Goal: Task Accomplishment & Management: Manage account settings

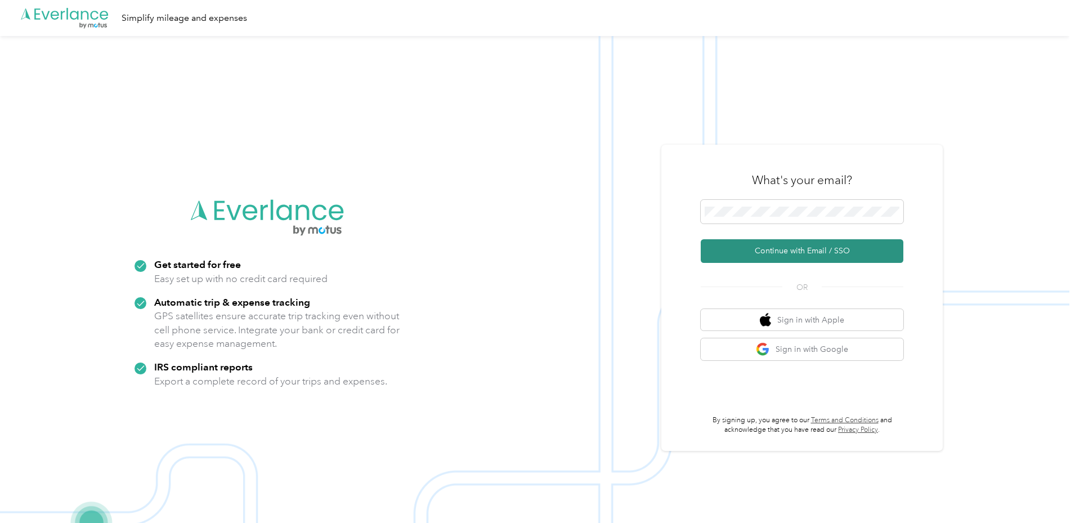
click at [773, 249] on button "Continue with Email / SSO" at bounding box center [802, 251] width 203 height 24
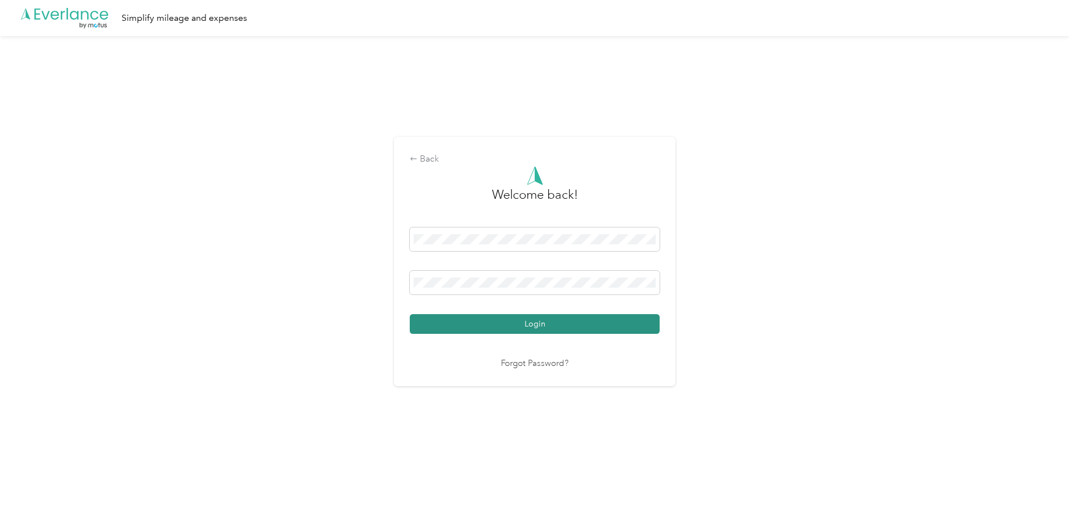
click at [506, 321] on button "Login" at bounding box center [535, 324] width 250 height 20
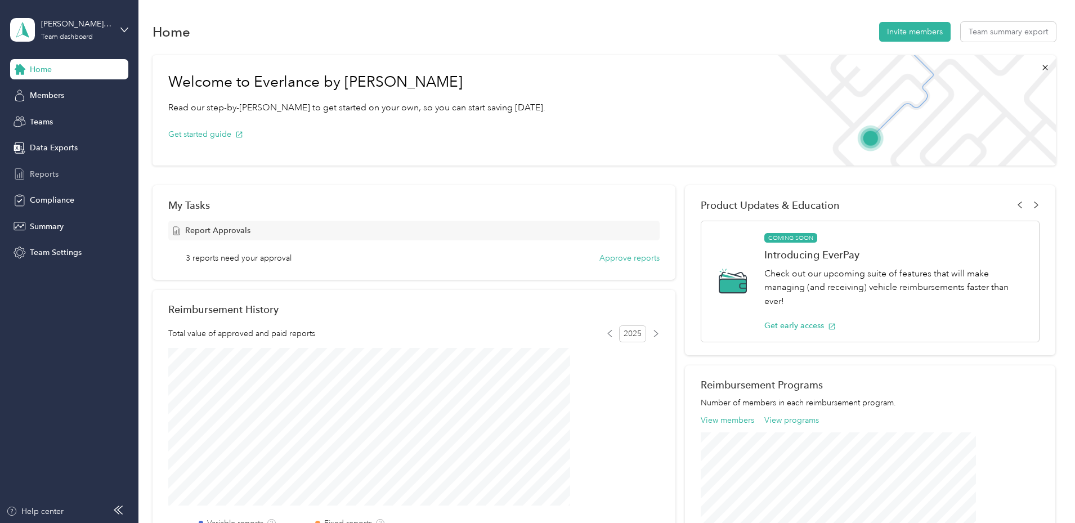
click at [42, 174] on span "Reports" at bounding box center [44, 174] width 29 height 12
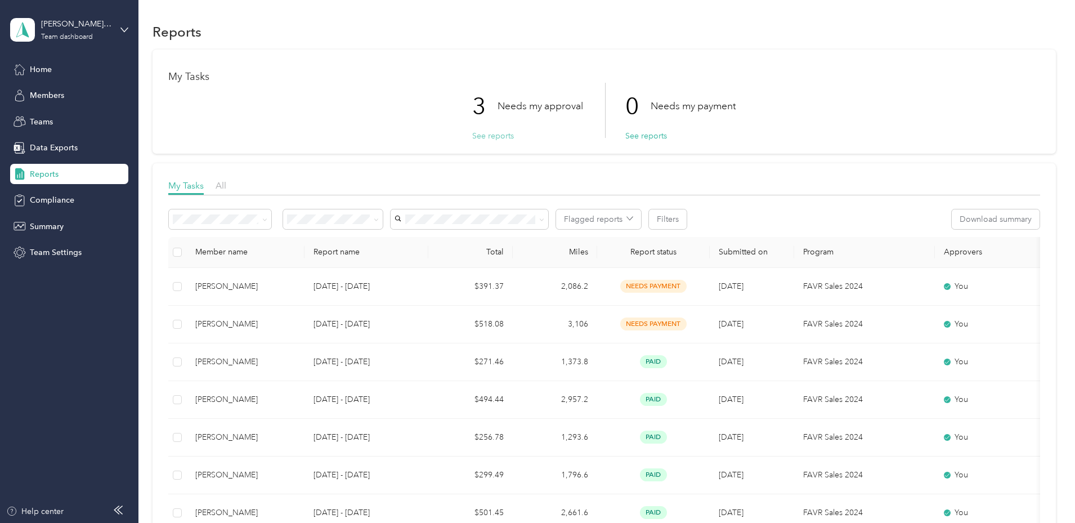
click at [502, 136] on button "See reports" at bounding box center [493, 136] width 42 height 12
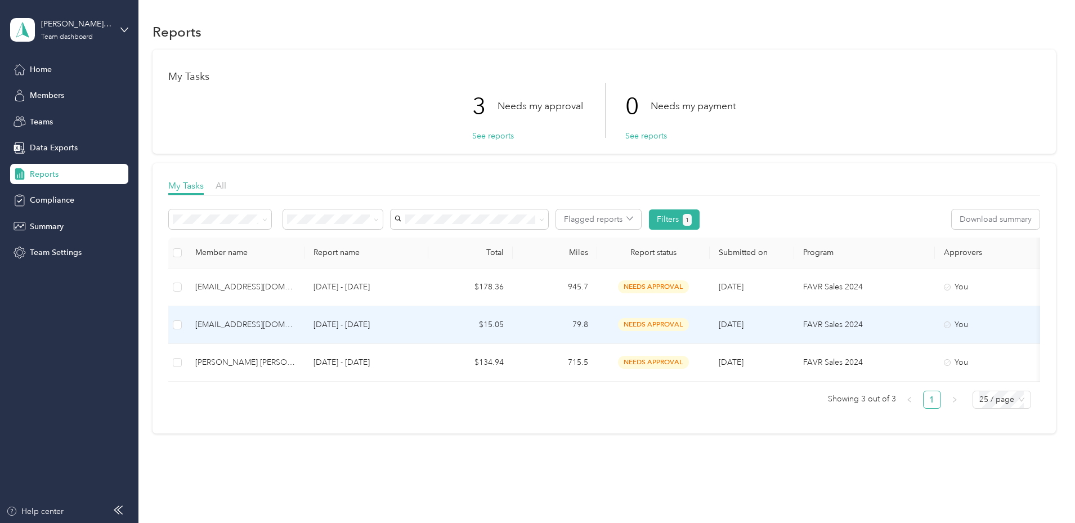
click at [597, 324] on td "79.8" at bounding box center [555, 325] width 84 height 38
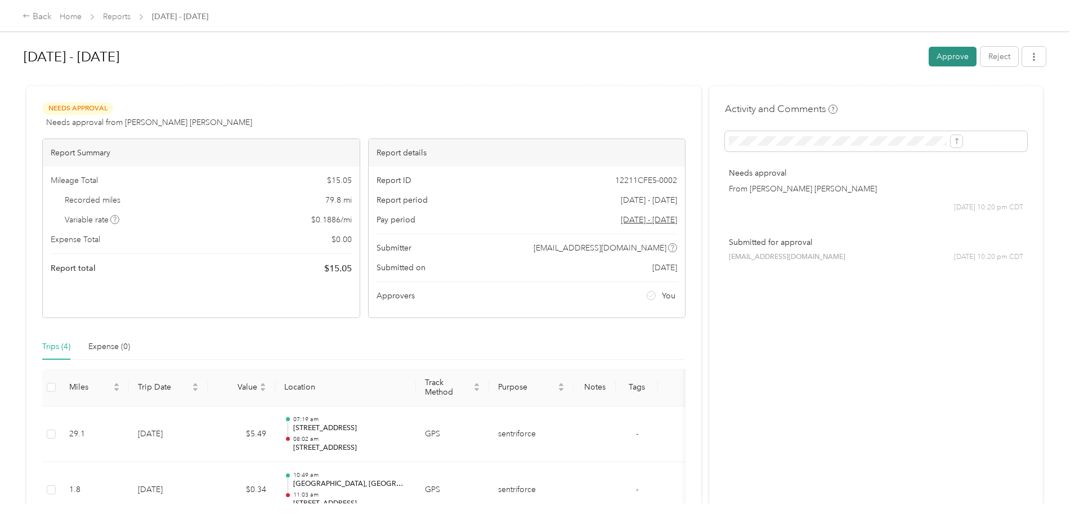
click at [929, 57] on button "Approve" at bounding box center [953, 57] width 48 height 20
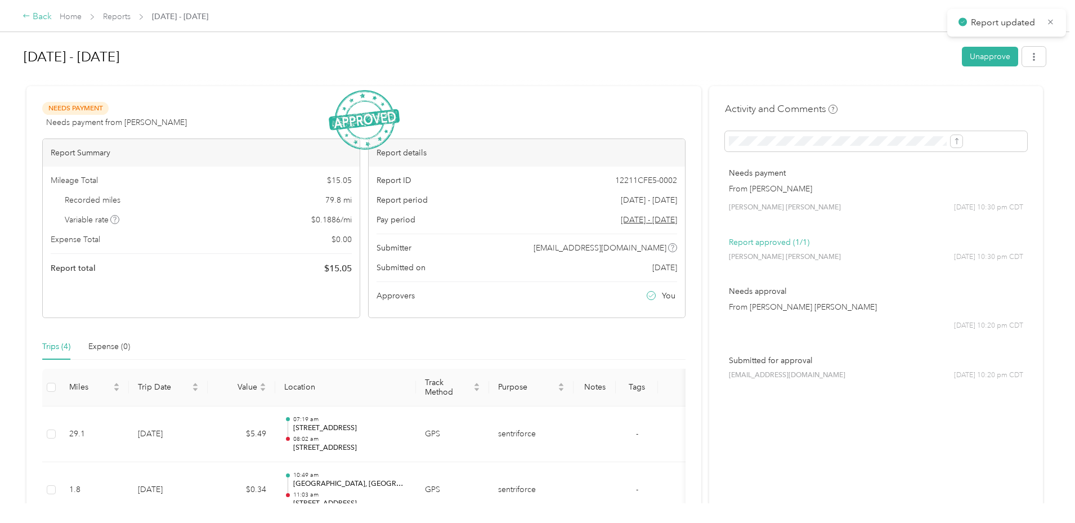
click at [52, 16] on div "Back" at bounding box center [37, 17] width 29 height 14
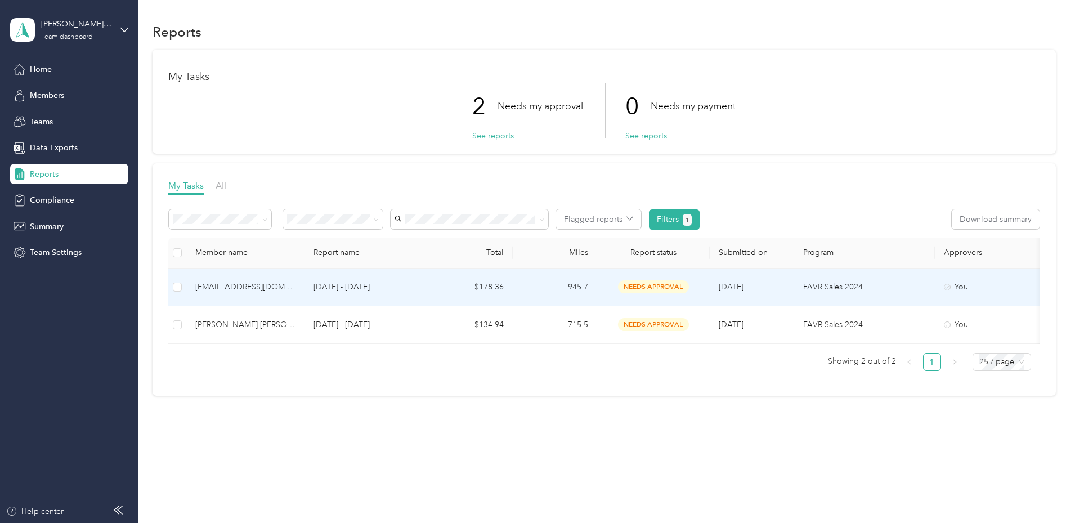
click at [419, 286] on p "[DATE] - [DATE]" at bounding box center [367, 287] width 106 height 12
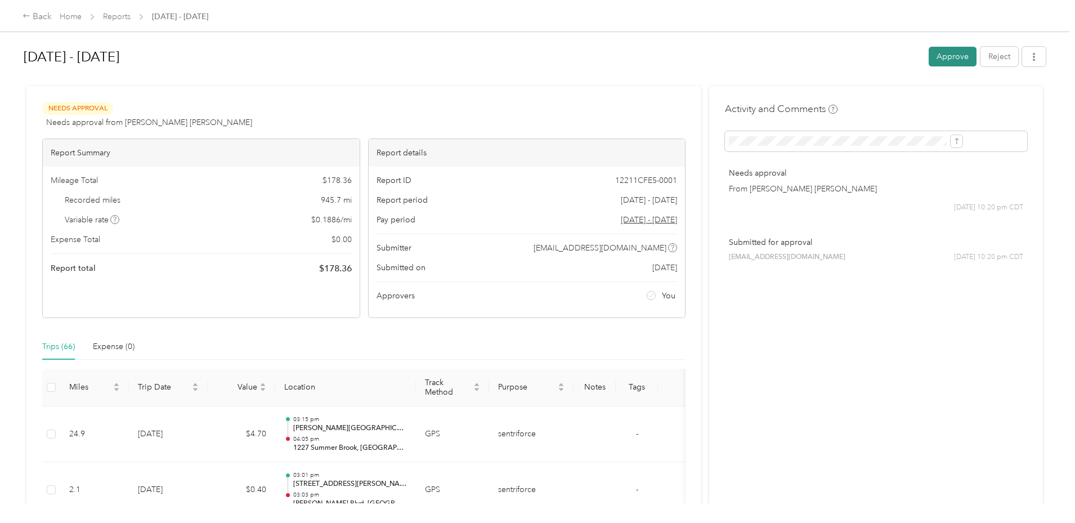
click at [929, 57] on button "Approve" at bounding box center [953, 57] width 48 height 20
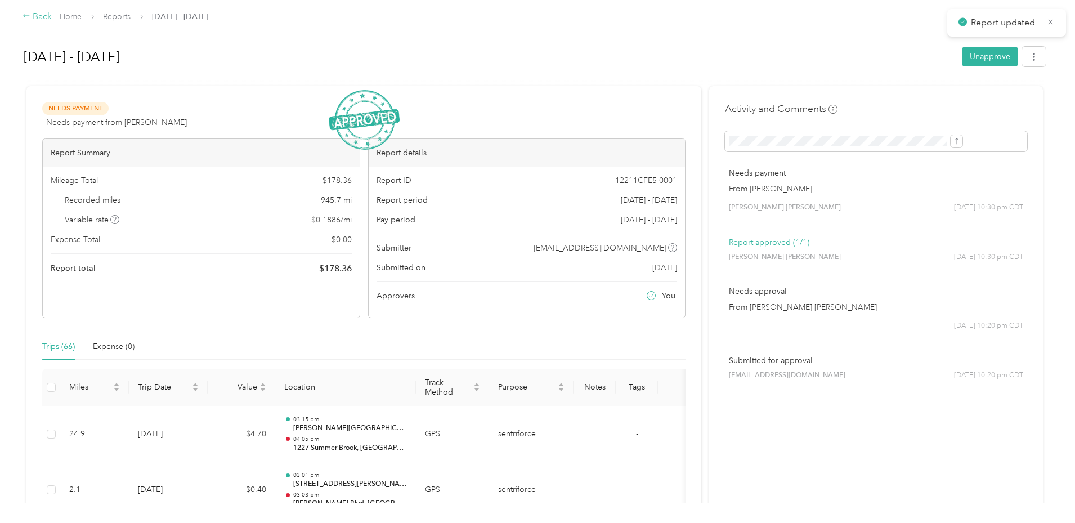
click at [52, 15] on div "Back" at bounding box center [37, 17] width 29 height 14
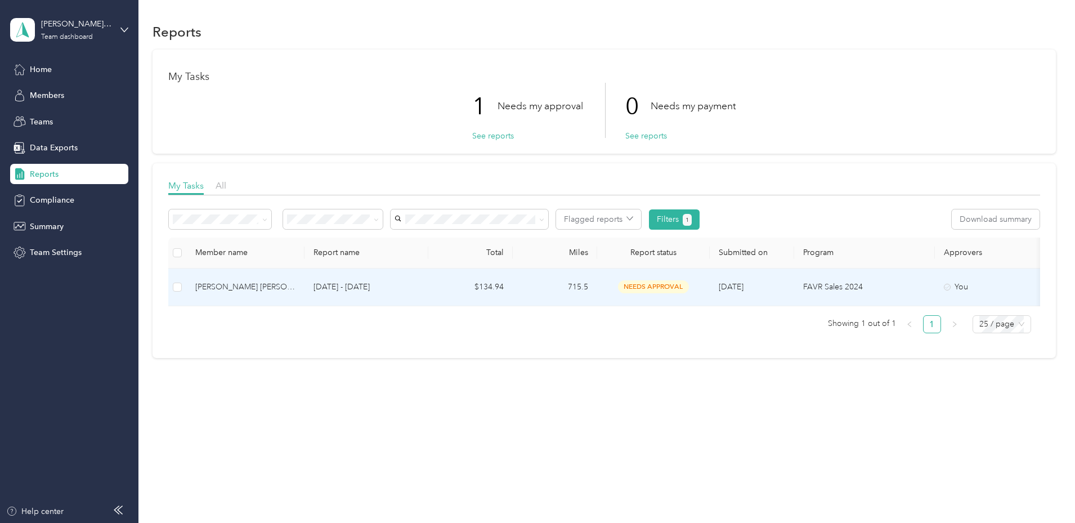
click at [513, 284] on td "$134.94" at bounding box center [470, 288] width 84 height 38
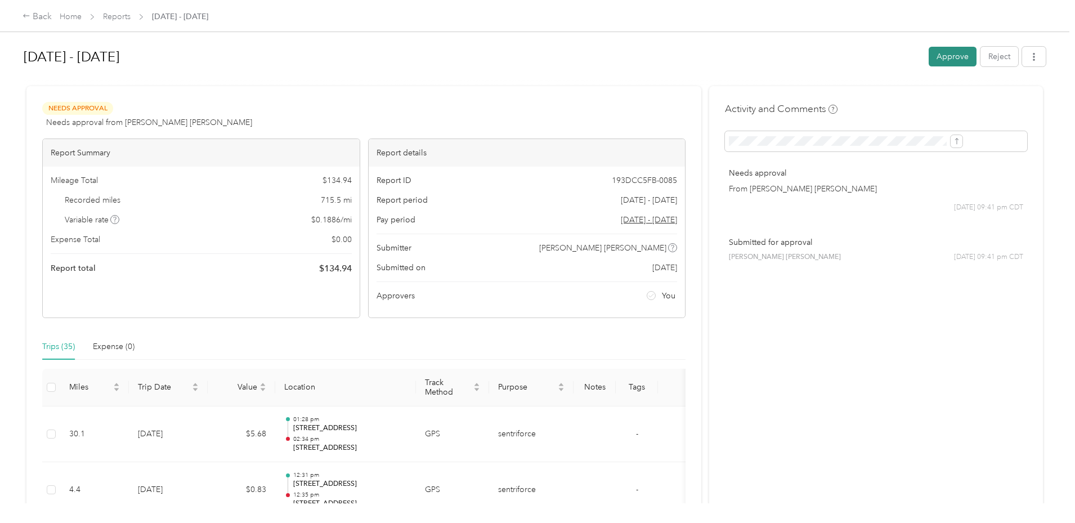
click at [929, 52] on button "Approve" at bounding box center [953, 57] width 48 height 20
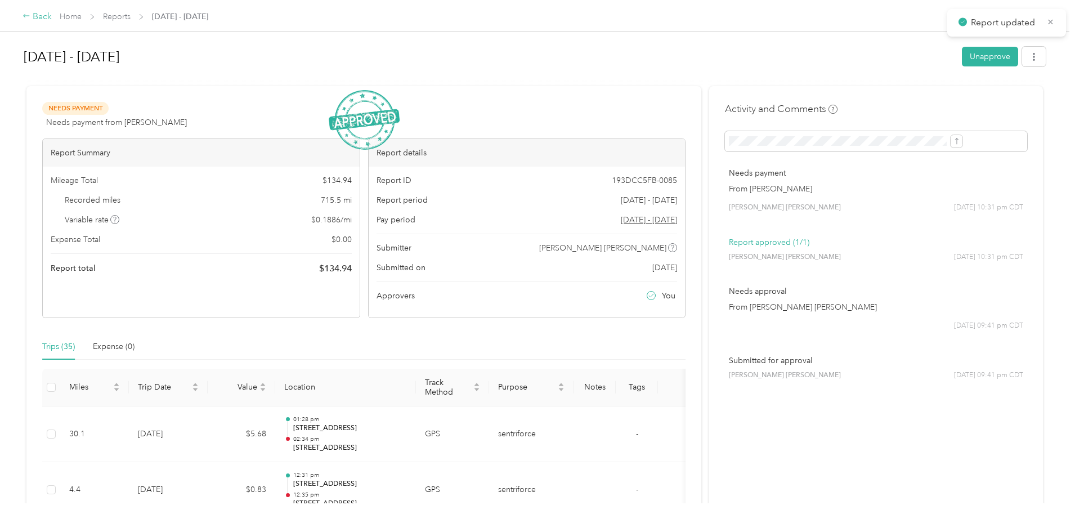
click at [52, 14] on div "Back" at bounding box center [37, 17] width 29 height 14
